Goal: Complete application form

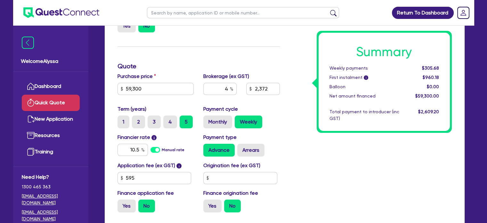
scroll to position [156, 0]
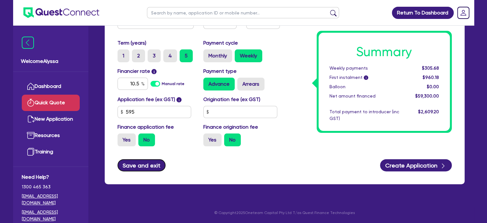
click at [133, 167] on button "Save and exit" at bounding box center [142, 165] width 48 height 12
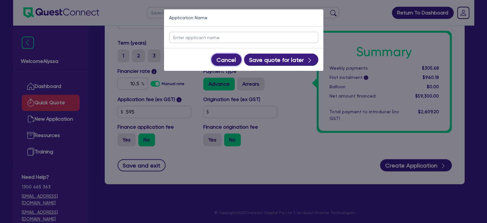
click at [224, 61] on button "Cancel" at bounding box center [226, 59] width 30 height 12
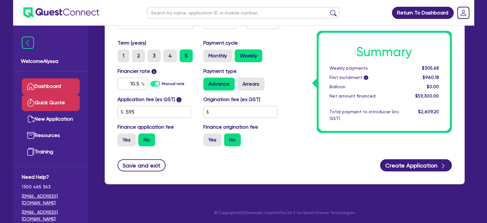
click at [49, 87] on link "Dashboard" at bounding box center [51, 86] width 58 height 16
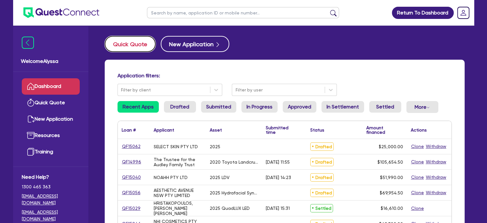
click at [127, 43] on button "Quick Quote" at bounding box center [130, 44] width 51 height 16
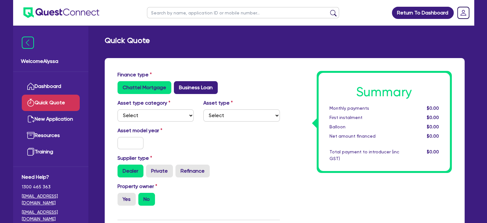
click at [186, 89] on label "Business Loan" at bounding box center [196, 87] width 44 height 13
click at [178, 85] on input "Business Loan" at bounding box center [176, 83] width 4 height 4
radio input "true"
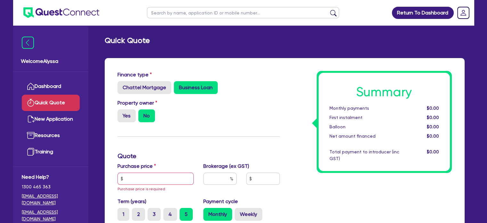
click at [204, 16] on input "text" at bounding box center [243, 12] width 192 height 11
type input "calire"
click button "submit" at bounding box center [333, 14] width 10 height 9
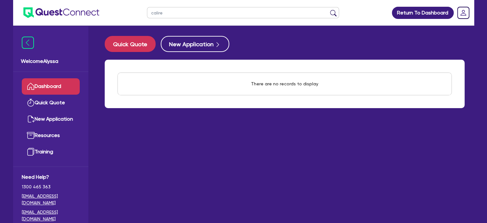
drag, startPoint x: 196, startPoint y: 14, endPoint x: 125, endPoint y: 15, distance: 71.4
click at [125, 15] on header "calire Return To Dashboard Edit Profile Logout" at bounding box center [243, 13] width 461 height 26
type input "claire"
click at [328, 10] on button "submit" at bounding box center [333, 14] width 10 height 9
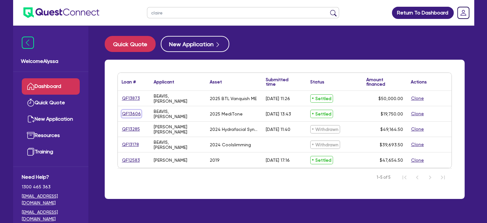
click at [127, 111] on link "QF13606" at bounding box center [132, 113] width 20 height 7
select select "TERTIARY_ASSETS"
select select "BEAUTY_EQUIPMENT"
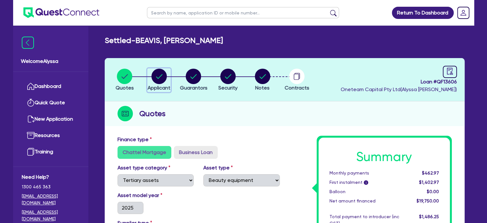
click at [161, 76] on circle "button" at bounding box center [159, 76] width 15 height 15
select select "SOLE_TRADER"
select select "HEALTH_BEAUTY"
select select "OTHER_HEALTH_BEAUTY"
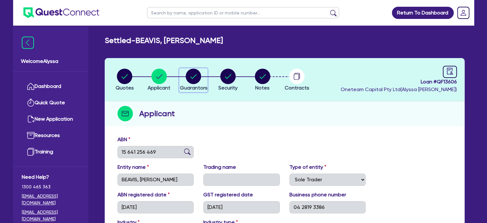
click at [191, 86] on span "Guarantors" at bounding box center [194, 88] width 28 height 6
select select "MRS"
select select "VIC"
select select "MARRIED"
select select "VEHICLE"
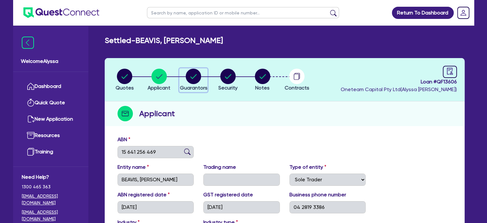
select select "VEHICLE"
select select "PROPERTY"
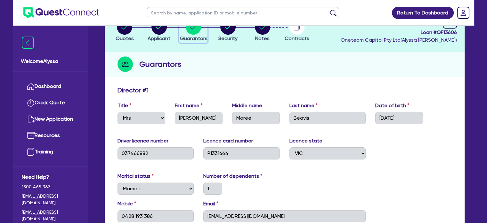
scroll to position [49, 0]
